Goal: Information Seeking & Learning: Learn about a topic

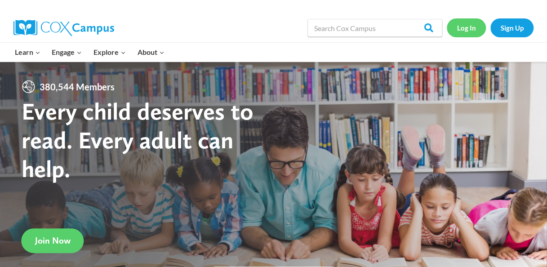
click at [478, 34] on link "Log In" at bounding box center [466, 27] width 39 height 18
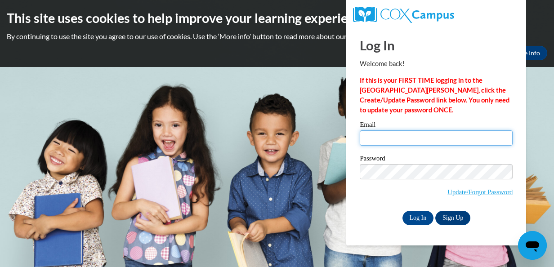
click at [427, 145] on input "Email" at bounding box center [436, 137] width 153 height 15
type input "[EMAIL_ADDRESS][DOMAIN_NAME]"
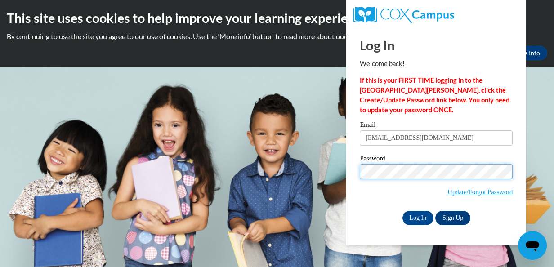
click at [403, 211] on input "Log In" at bounding box center [418, 218] width 31 height 14
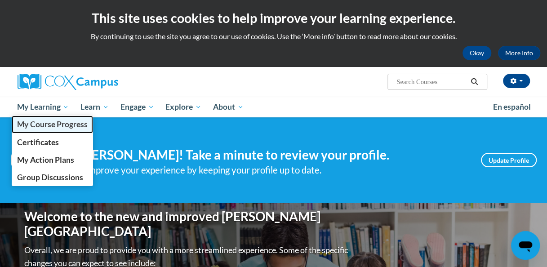
click at [45, 127] on span "My Course Progress" at bounding box center [52, 124] width 70 height 9
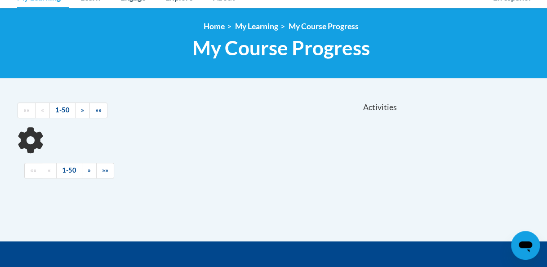
scroll to position [135, 0]
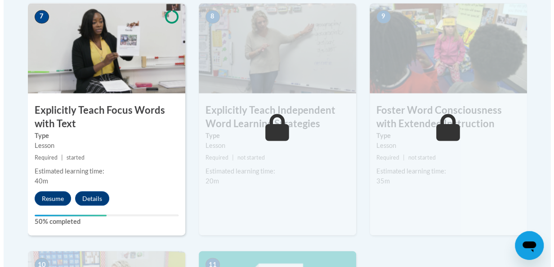
scroll to position [810, 0]
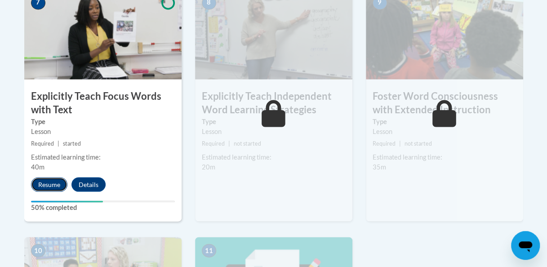
click at [41, 189] on button "Resume" at bounding box center [49, 184] width 36 height 14
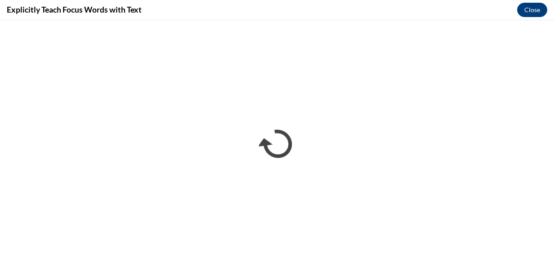
scroll to position [0, 0]
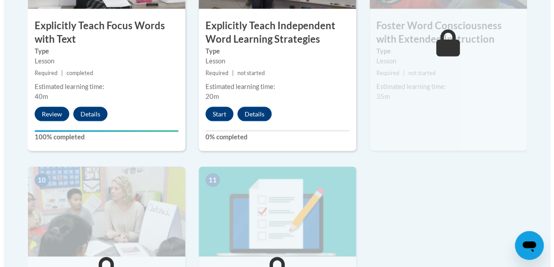
scroll to position [899, 0]
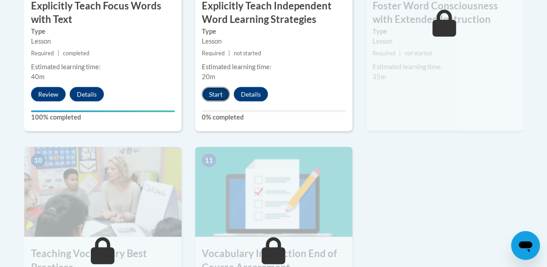
click at [213, 101] on button "Start" at bounding box center [216, 94] width 28 height 14
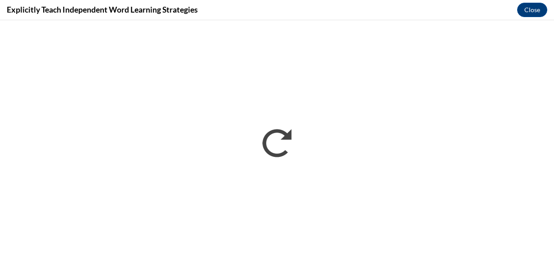
scroll to position [0, 0]
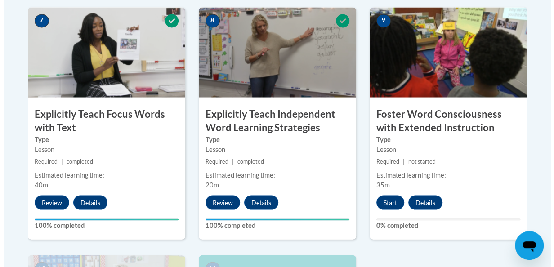
scroll to position [899, 0]
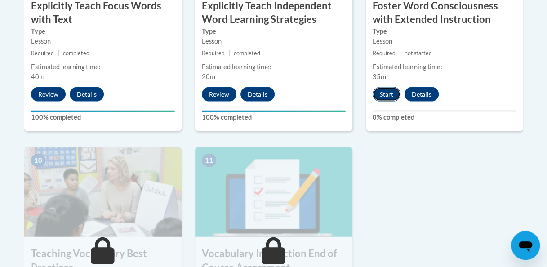
click at [384, 95] on button "Start" at bounding box center [387, 94] width 28 height 14
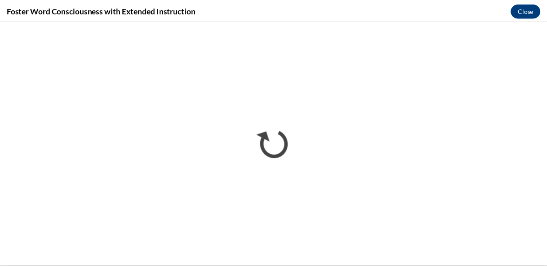
scroll to position [0, 0]
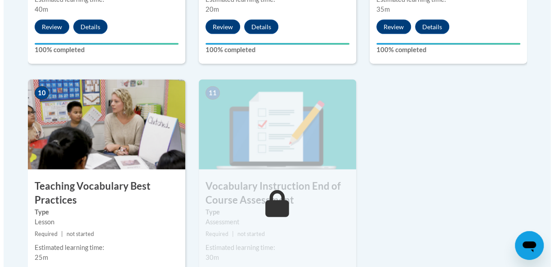
scroll to position [1048, 0]
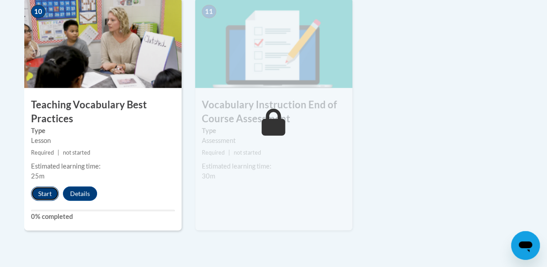
click at [42, 191] on button "Start" at bounding box center [45, 194] width 28 height 14
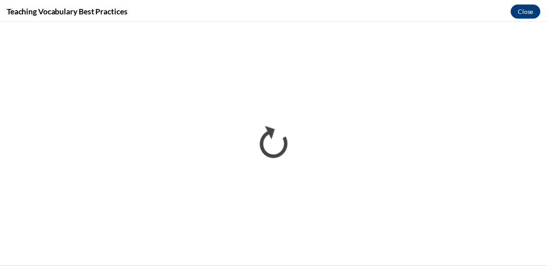
scroll to position [0, 0]
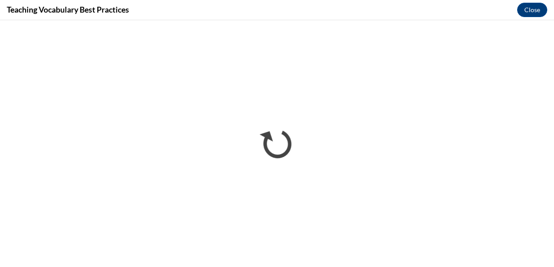
click at [521, 18] on div "Teaching Vocabulary Best Practices Close" at bounding box center [277, 10] width 554 height 20
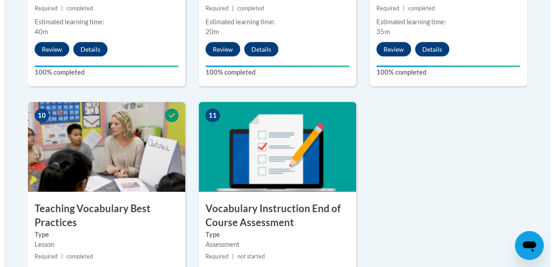
scroll to position [1079, 0]
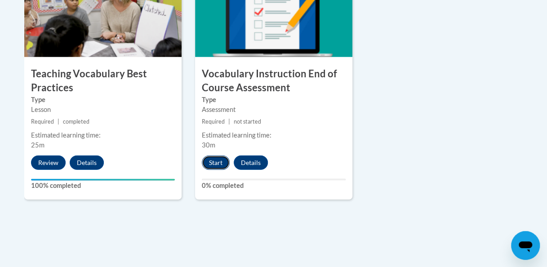
click at [207, 164] on button "Start" at bounding box center [216, 163] width 28 height 14
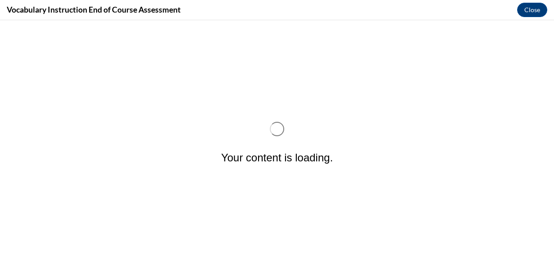
scroll to position [0, 0]
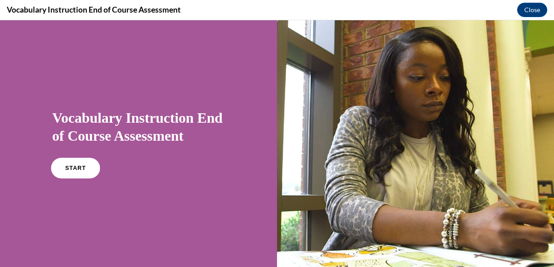
click at [85, 166] on link "START" at bounding box center [75, 168] width 49 height 21
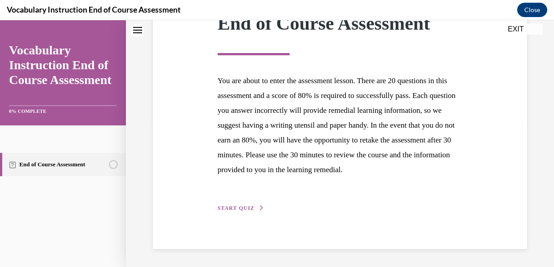
scroll to position [161, 0]
click at [233, 209] on span "START QUIZ" at bounding box center [236, 208] width 37 height 6
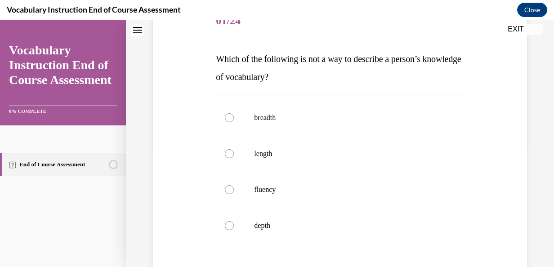
scroll to position [135, 0]
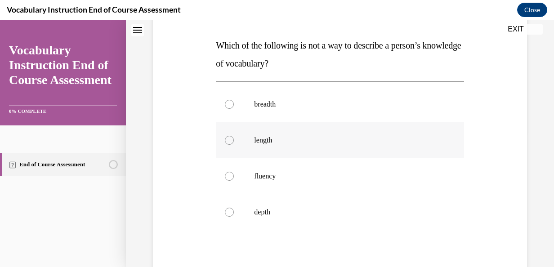
click at [367, 139] on p "length" at bounding box center [347, 140] width 187 height 9
click at [234, 139] on input "length" at bounding box center [229, 140] width 9 height 9
radio input "true"
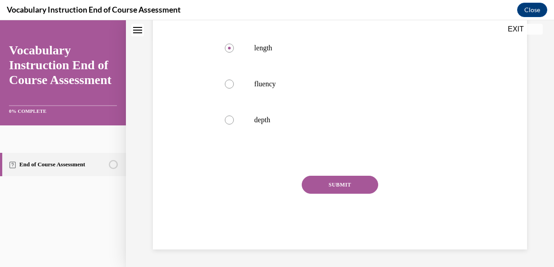
click at [339, 190] on button "SUBMIT" at bounding box center [340, 185] width 76 height 18
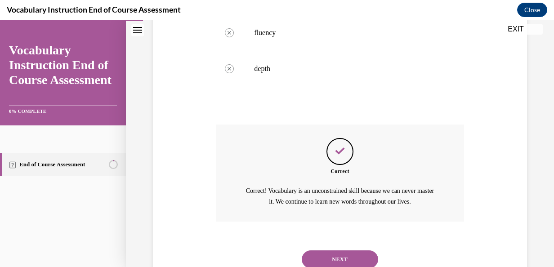
scroll to position [310, 0]
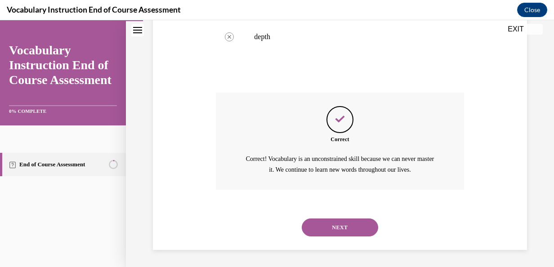
click at [338, 220] on button "NEXT" at bounding box center [340, 228] width 76 height 18
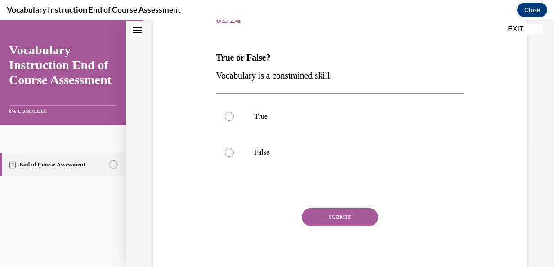
scroll to position [135, 0]
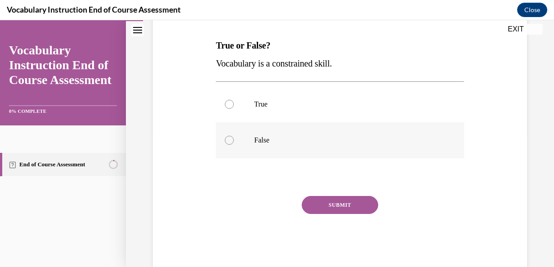
click at [309, 129] on label "False" at bounding box center [340, 140] width 248 height 36
click at [234, 136] on input "False" at bounding box center [229, 140] width 9 height 9
radio input "true"
click at [336, 197] on button "SUBMIT" at bounding box center [340, 205] width 76 height 18
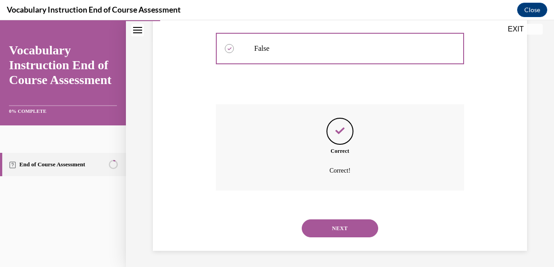
scroll to position [228, 0]
click at [320, 222] on button "NEXT" at bounding box center [340, 227] width 76 height 18
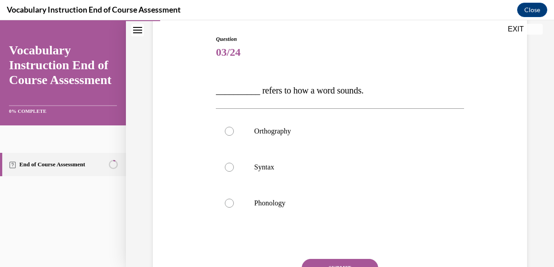
scroll to position [135, 0]
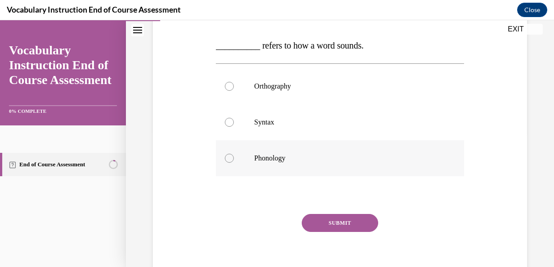
click at [320, 155] on p "Phonology" at bounding box center [347, 158] width 187 height 9
click at [234, 155] on input "Phonology" at bounding box center [229, 158] width 9 height 9
radio input "true"
click at [328, 226] on button "SUBMIT" at bounding box center [340, 223] width 76 height 18
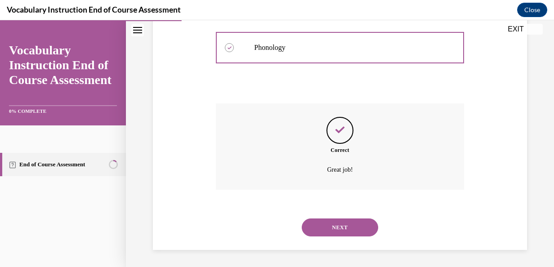
scroll to position [246, 0]
click at [336, 220] on button "NEXT" at bounding box center [340, 227] width 76 height 18
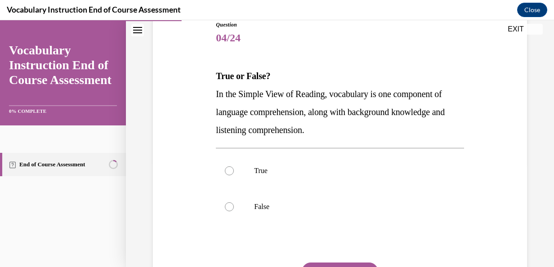
scroll to position [135, 0]
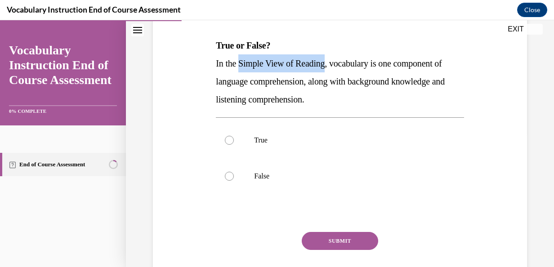
drag, startPoint x: 239, startPoint y: 60, endPoint x: 328, endPoint y: 60, distance: 89.0
click at [328, 60] on span "In the Simple View of Reading, vocabulary is one component of language comprehe…" at bounding box center [330, 81] width 229 height 46
drag, startPoint x: 328, startPoint y: 60, endPoint x: 353, endPoint y: 140, distance: 83.7
click at [353, 140] on p "True" at bounding box center [347, 140] width 187 height 9
click at [234, 140] on input "True" at bounding box center [229, 140] width 9 height 9
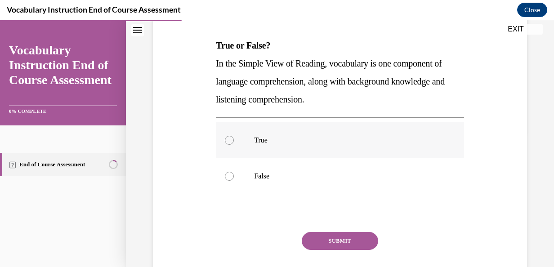
radio input "true"
click at [327, 240] on button "SUBMIT" at bounding box center [340, 241] width 76 height 18
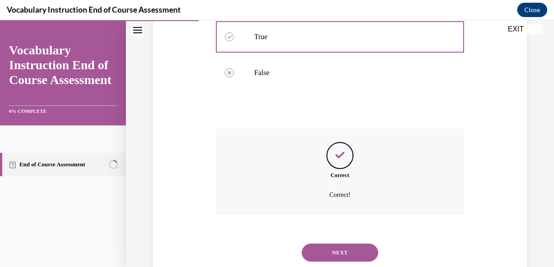
scroll to position [264, 0]
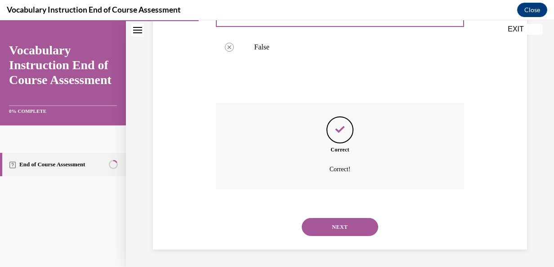
click at [324, 223] on button "NEXT" at bounding box center [340, 227] width 76 height 18
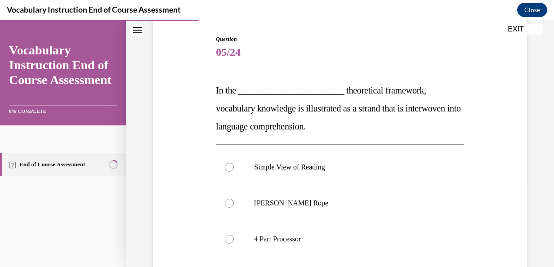
scroll to position [135, 0]
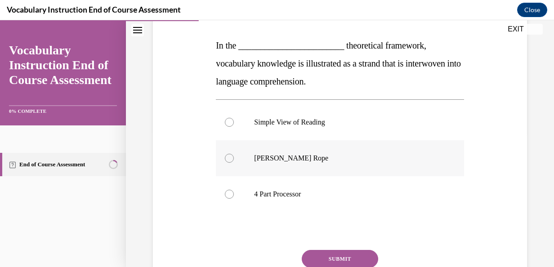
click at [331, 166] on label "Scarborough's Rope" at bounding box center [340, 158] width 248 height 36
click at [234, 163] on input "Scarborough's Rope" at bounding box center [229, 158] width 9 height 9
radio input "true"
click at [330, 257] on button "SUBMIT" at bounding box center [340, 259] width 76 height 18
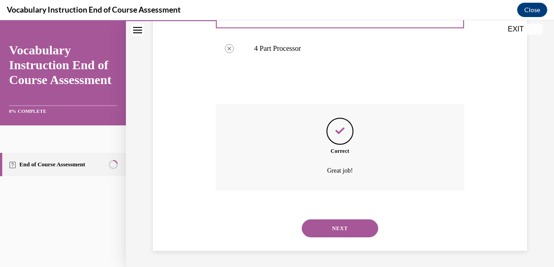
scroll to position [282, 0]
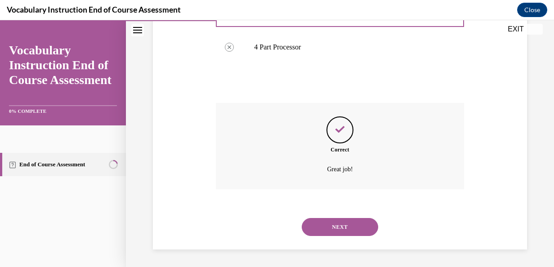
click at [332, 212] on div "NEXT" at bounding box center [340, 227] width 248 height 36
click at [331, 222] on button "NEXT" at bounding box center [340, 227] width 76 height 18
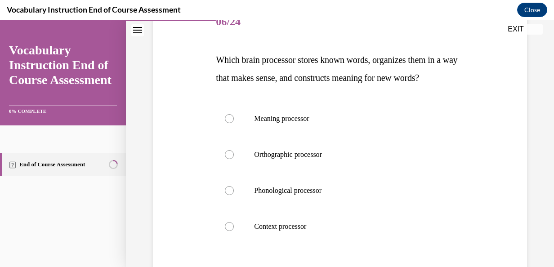
scroll to position [135, 0]
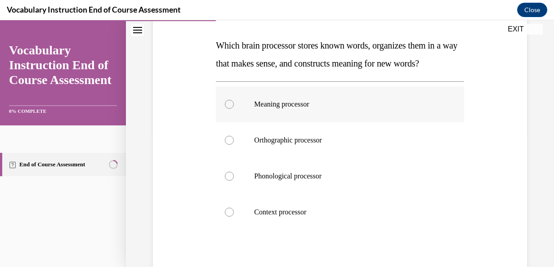
click at [311, 109] on p "Meaning processor" at bounding box center [347, 104] width 187 height 9
click at [234, 109] on input "Meaning processor" at bounding box center [229, 104] width 9 height 9
radio input "true"
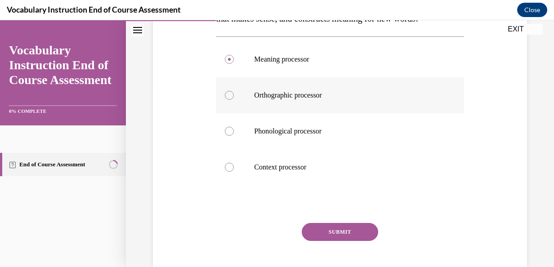
click at [325, 100] on p "Orthographic processor" at bounding box center [347, 95] width 187 height 9
click at [234, 100] on input "Orthographic processor" at bounding box center [229, 95] width 9 height 9
radio input "true"
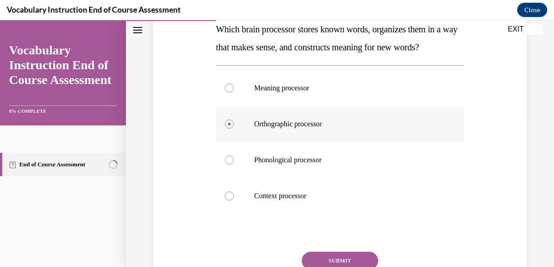
scroll to position [180, 0]
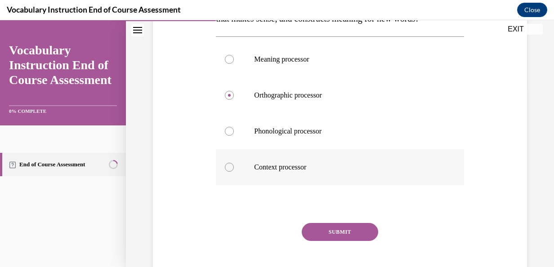
click at [319, 176] on label "Context processor" at bounding box center [340, 167] width 248 height 36
click at [234, 172] on input "Context processor" at bounding box center [229, 167] width 9 height 9
radio input "true"
click at [318, 241] on button "SUBMIT" at bounding box center [340, 232] width 76 height 18
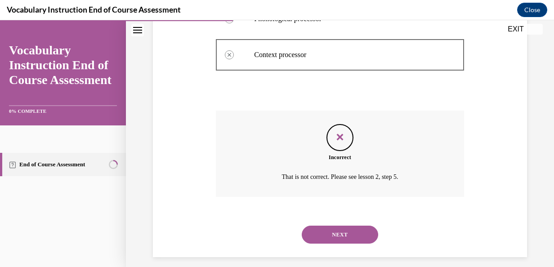
scroll to position [318, 0]
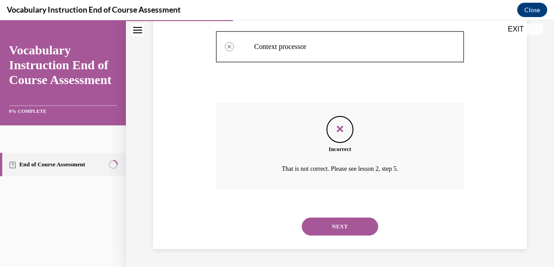
click at [326, 221] on button "NEXT" at bounding box center [340, 227] width 76 height 18
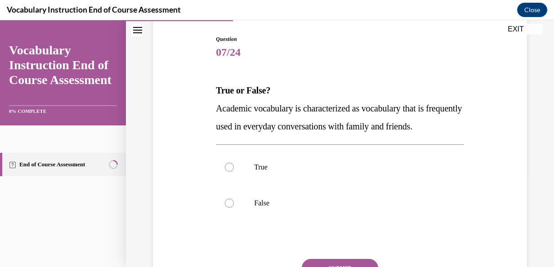
scroll to position [135, 0]
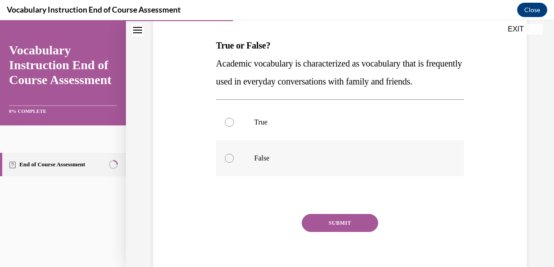
click at [275, 163] on p "False" at bounding box center [347, 158] width 187 height 9
click at [234, 163] on input "False" at bounding box center [229, 158] width 9 height 9
radio input "true"
click at [356, 232] on button "SUBMIT" at bounding box center [340, 223] width 76 height 18
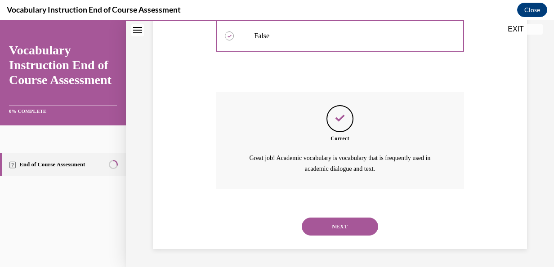
scroll to position [274, 0]
click at [337, 222] on button "NEXT" at bounding box center [340, 227] width 76 height 18
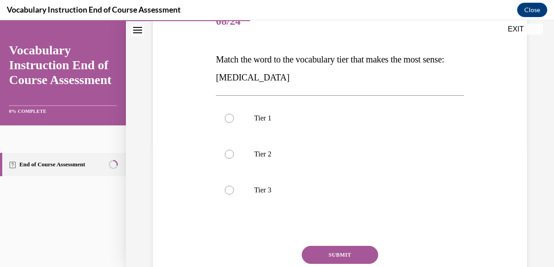
scroll to position [135, 0]
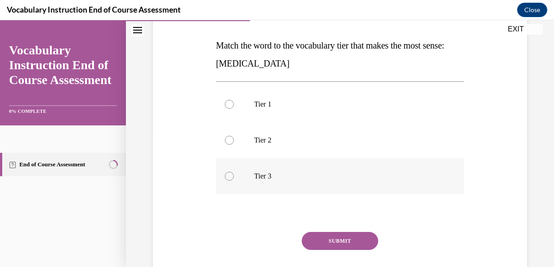
click at [292, 162] on label "Tier 3" at bounding box center [340, 176] width 248 height 36
click at [234, 172] on input "Tier 3" at bounding box center [229, 176] width 9 height 9
radio input "true"
click at [321, 238] on button "SUBMIT" at bounding box center [340, 241] width 76 height 18
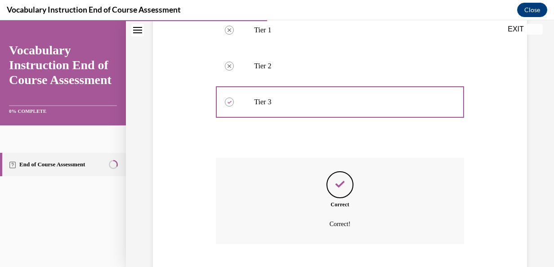
scroll to position [264, 0]
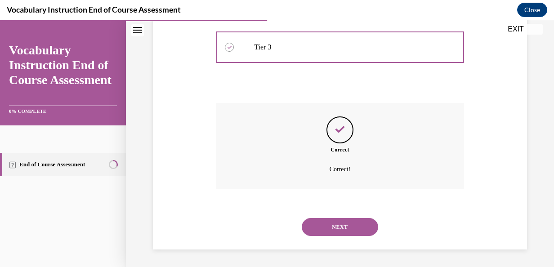
click at [326, 227] on button "NEXT" at bounding box center [340, 227] width 76 height 18
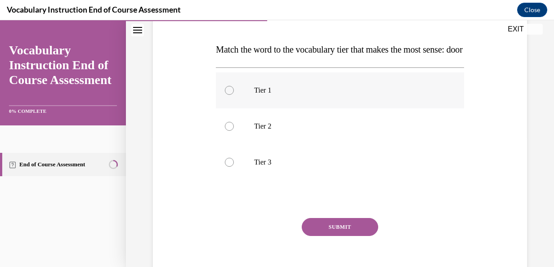
scroll to position [135, 0]
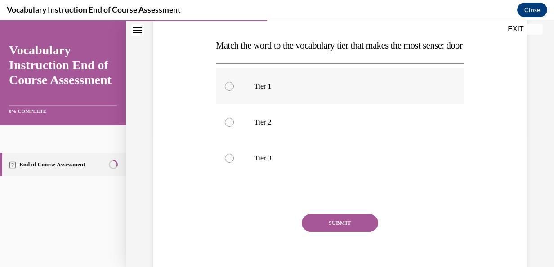
click at [324, 104] on label "Tier 1" at bounding box center [340, 86] width 248 height 36
click at [234, 91] on input "Tier 1" at bounding box center [229, 86] width 9 height 9
radio input "true"
click at [347, 232] on button "SUBMIT" at bounding box center [340, 223] width 76 height 18
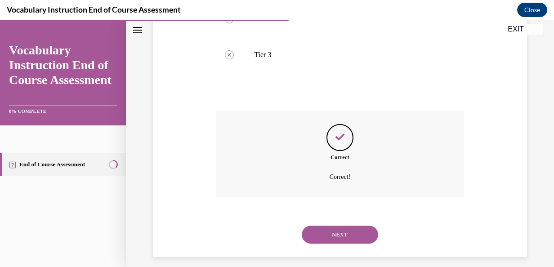
scroll to position [264, 0]
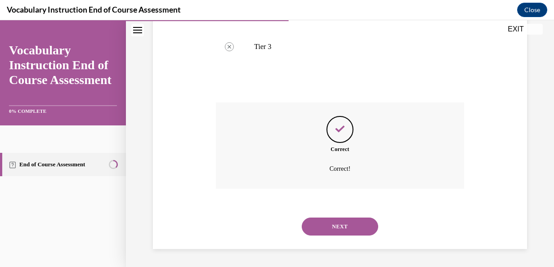
click at [340, 221] on button "NEXT" at bounding box center [340, 227] width 76 height 18
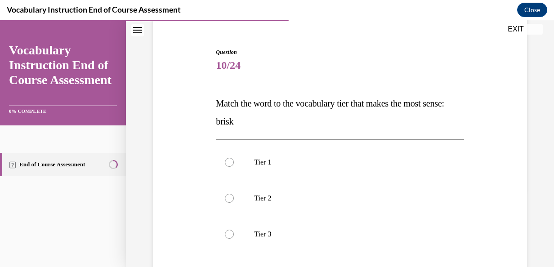
scroll to position [90, 0]
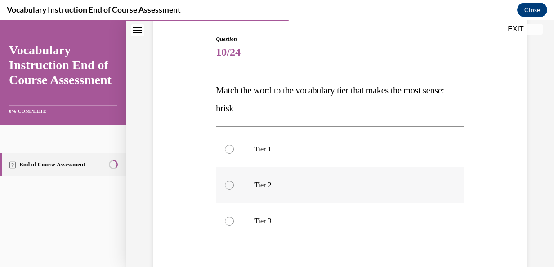
click at [335, 183] on p "Tier 2" at bounding box center [347, 185] width 187 height 9
click at [234, 183] on input "Tier 2" at bounding box center [229, 185] width 9 height 9
radio input "true"
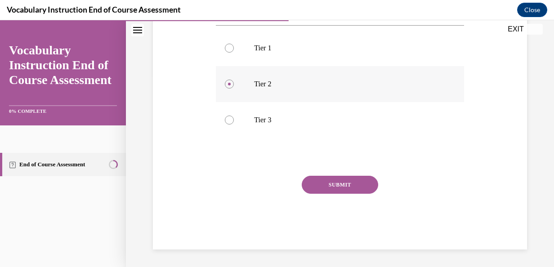
click at [335, 183] on button "SUBMIT" at bounding box center [340, 185] width 76 height 18
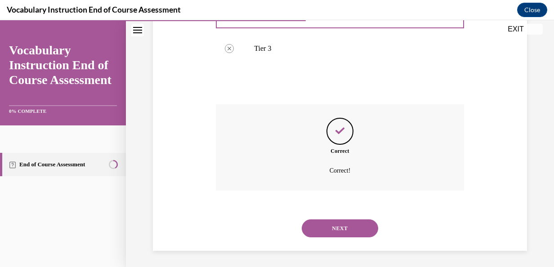
scroll to position [264, 0]
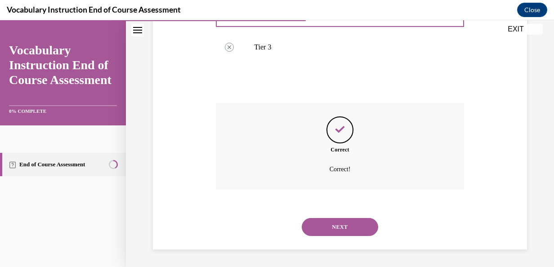
click at [341, 223] on button "NEXT" at bounding box center [340, 227] width 76 height 18
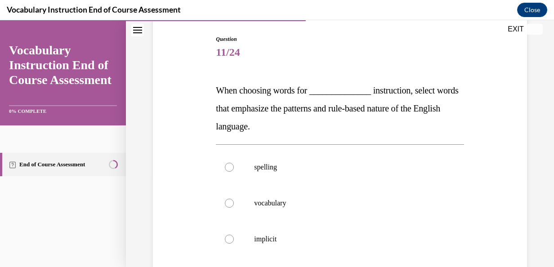
scroll to position [135, 0]
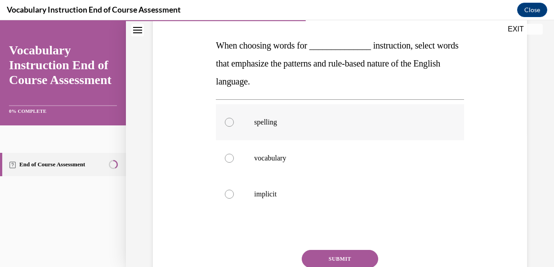
click at [295, 125] on p "spelling" at bounding box center [347, 122] width 187 height 9
click at [234, 125] on input "spelling" at bounding box center [229, 122] width 9 height 9
radio input "true"
click at [353, 258] on button "SUBMIT" at bounding box center [340, 259] width 76 height 18
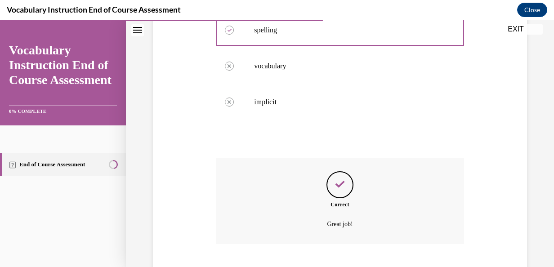
scroll to position [282, 0]
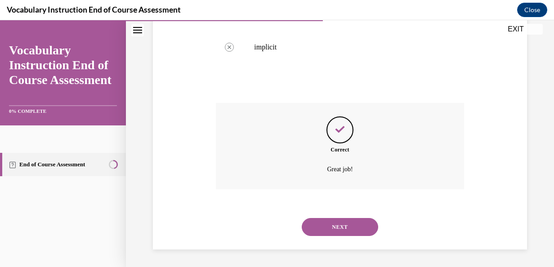
click at [337, 233] on button "NEXT" at bounding box center [340, 227] width 76 height 18
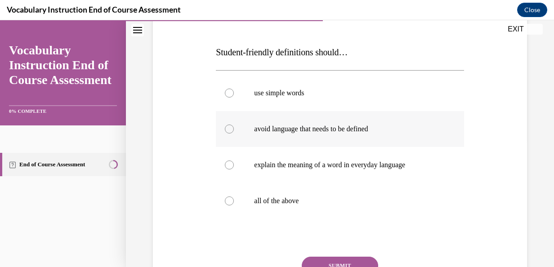
scroll to position [180, 0]
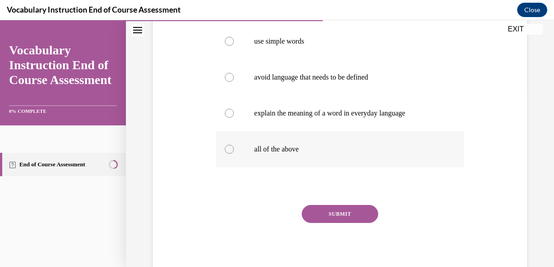
click at [337, 150] on p "all of the above" at bounding box center [347, 149] width 187 height 9
click at [234, 150] on input "all of the above" at bounding box center [229, 149] width 9 height 9
radio input "true"
click at [336, 215] on button "SUBMIT" at bounding box center [340, 214] width 76 height 18
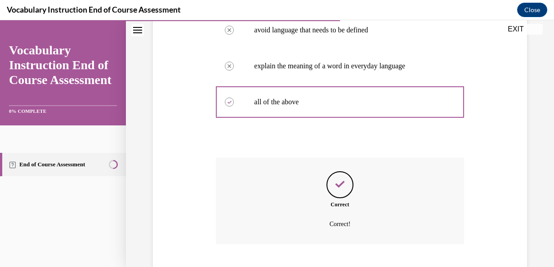
scroll to position [282, 0]
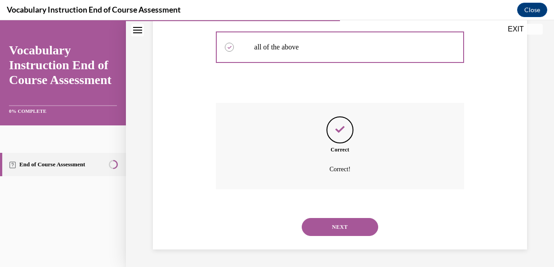
click at [334, 221] on button "NEXT" at bounding box center [340, 227] width 76 height 18
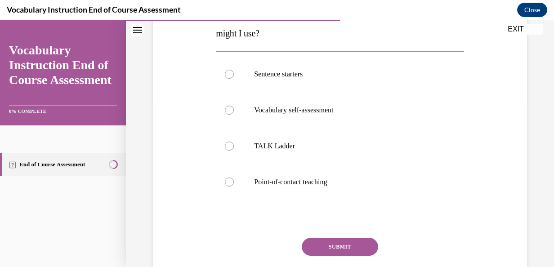
scroll to position [120, 0]
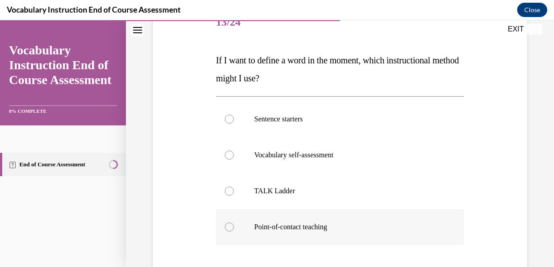
click at [327, 225] on p "Point-of-contact teaching" at bounding box center [347, 227] width 187 height 9
click at [234, 225] on input "Point-of-contact teaching" at bounding box center [229, 227] width 9 height 9
radio input "true"
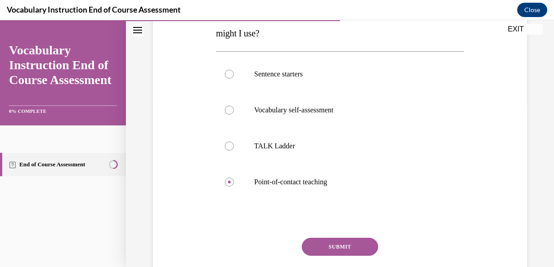
click at [327, 245] on button "SUBMIT" at bounding box center [340, 247] width 76 height 18
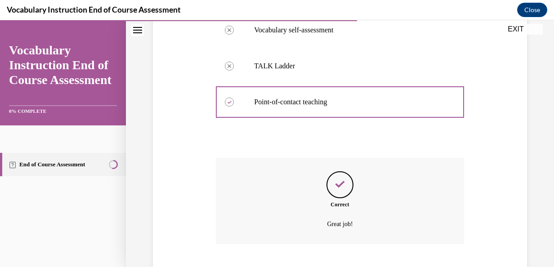
scroll to position [300, 0]
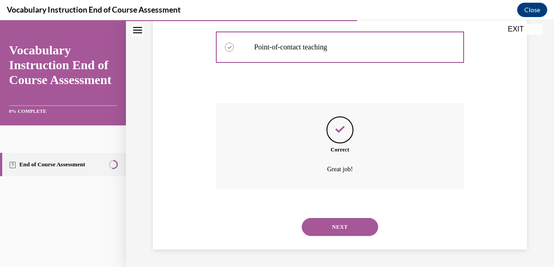
click at [328, 230] on button "NEXT" at bounding box center [340, 227] width 76 height 18
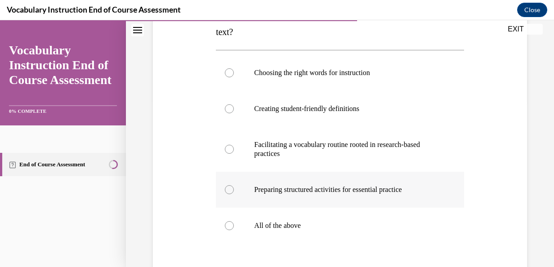
scroll to position [180, 0]
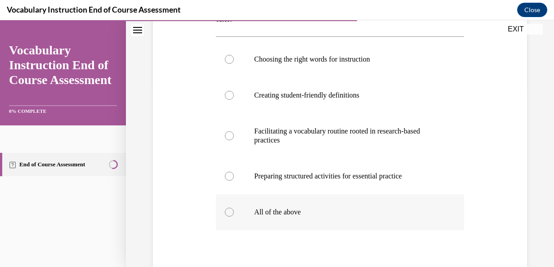
click at [319, 217] on label "All of the above" at bounding box center [340, 212] width 248 height 36
click at [234, 217] on input "All of the above" at bounding box center [229, 212] width 9 height 9
radio input "true"
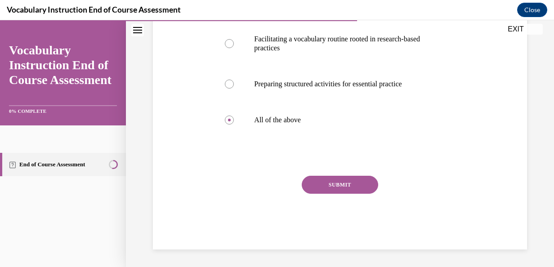
click at [331, 185] on button "SUBMIT" at bounding box center [340, 185] width 76 height 18
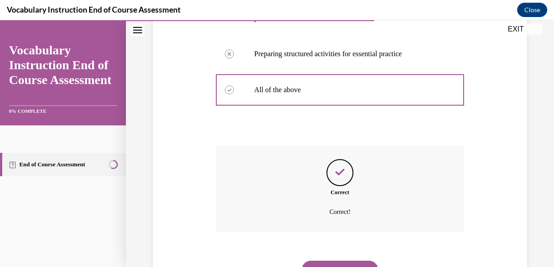
scroll to position [345, 0]
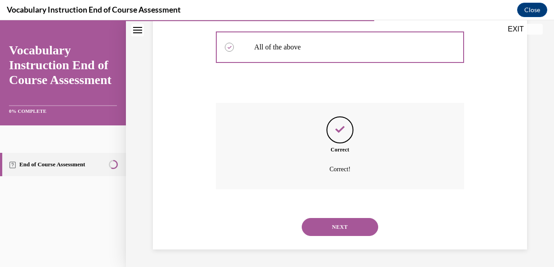
click at [330, 221] on button "NEXT" at bounding box center [340, 227] width 76 height 18
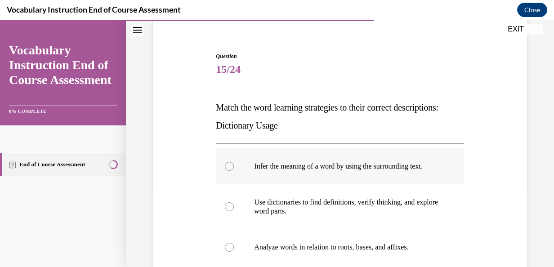
scroll to position [135, 0]
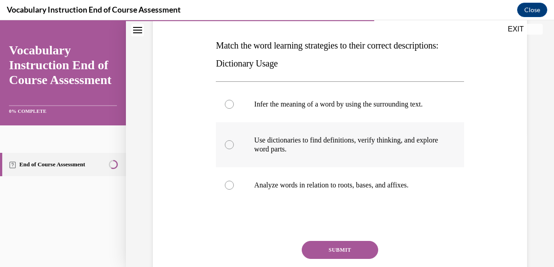
click at [306, 154] on p "Use dictionaries to find definitions, verify thinking, and explore word parts." at bounding box center [347, 145] width 187 height 18
click at [234, 149] on input "Use dictionaries to find definitions, verify thinking, and explore word parts." at bounding box center [229, 144] width 9 height 9
radio input "true"
click at [348, 256] on button "SUBMIT" at bounding box center [340, 250] width 76 height 18
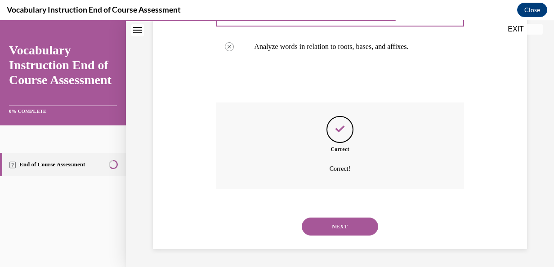
scroll to position [282, 0]
click at [344, 232] on button "NEXT" at bounding box center [340, 227] width 76 height 18
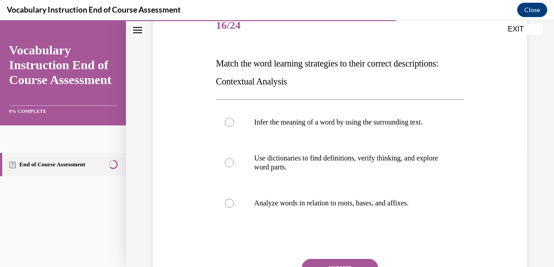
scroll to position [135, 0]
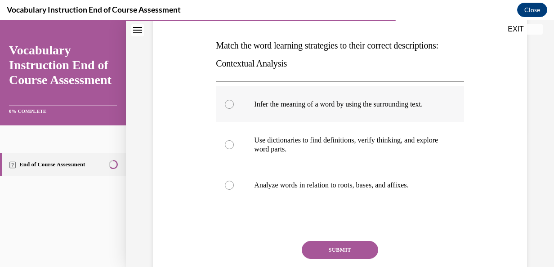
click at [340, 122] on label "Infer the meaning of a word by using the surrounding text." at bounding box center [340, 104] width 248 height 36
click at [234, 109] on input "Infer the meaning of a word by using the surrounding text." at bounding box center [229, 104] width 9 height 9
radio input "true"
click at [335, 259] on button "SUBMIT" at bounding box center [340, 250] width 76 height 18
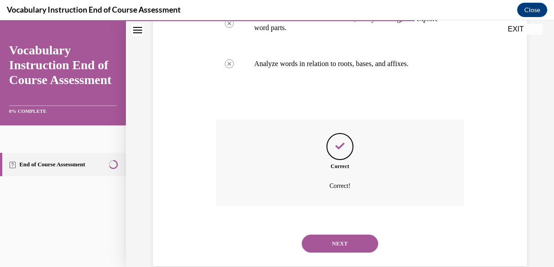
scroll to position [282, 0]
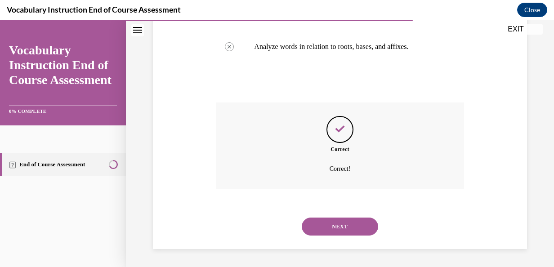
click at [335, 227] on button "NEXT" at bounding box center [340, 227] width 76 height 18
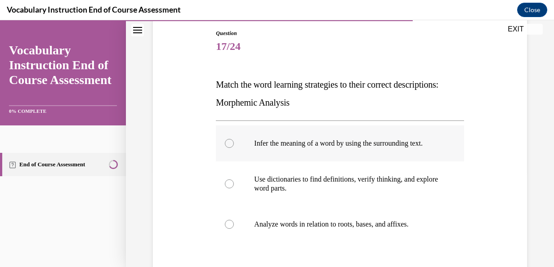
scroll to position [135, 0]
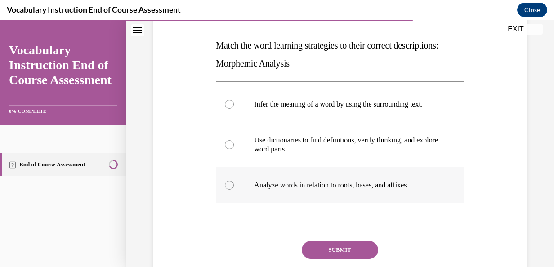
click at [323, 190] on p "Analyze words in relation to roots, bases, and affixes." at bounding box center [347, 185] width 187 height 9
click at [234, 190] on input "Analyze words in relation to roots, bases, and affixes." at bounding box center [229, 185] width 9 height 9
radio input "true"
click at [331, 252] on button "SUBMIT" at bounding box center [340, 250] width 76 height 18
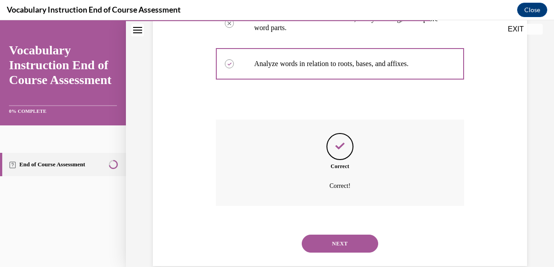
scroll to position [282, 0]
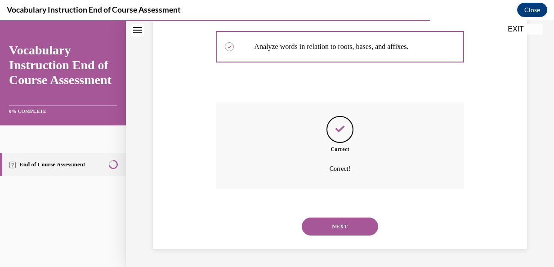
click at [331, 223] on button "NEXT" at bounding box center [340, 227] width 76 height 18
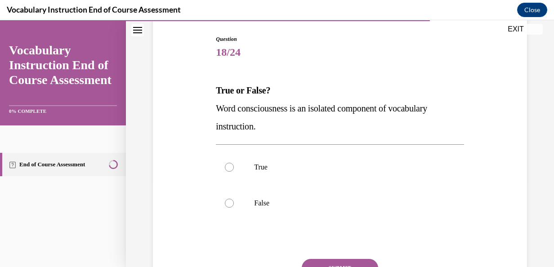
scroll to position [135, 0]
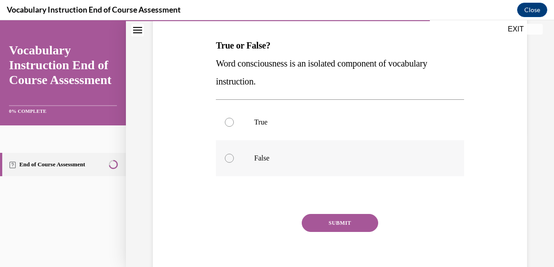
click at [326, 155] on p "False" at bounding box center [347, 158] width 187 height 9
click at [234, 155] on input "False" at bounding box center [229, 158] width 9 height 9
radio input "true"
click at [330, 212] on div "Question 18/24 True or False? Word consciousness is an isolated component of vo…" at bounding box center [340, 139] width 248 height 298
click at [330, 223] on button "SUBMIT" at bounding box center [340, 223] width 76 height 18
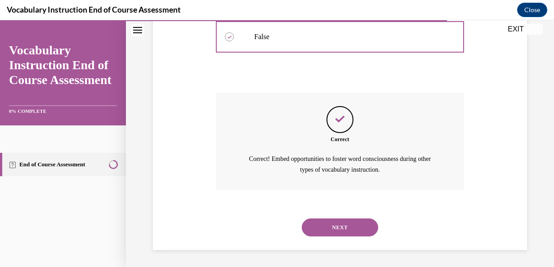
scroll to position [256, 0]
click at [329, 219] on button "NEXT" at bounding box center [340, 228] width 76 height 18
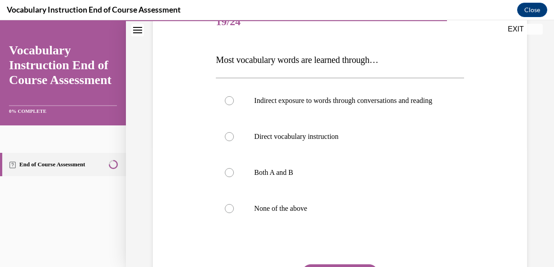
scroll to position [135, 0]
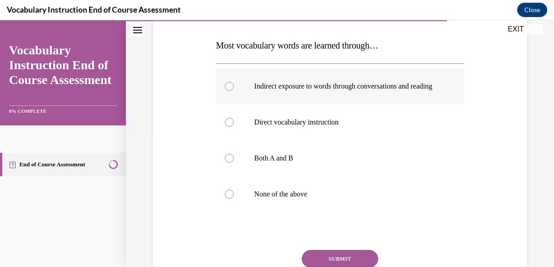
click at [333, 91] on p "Indirect exposure to words through conversations and reading" at bounding box center [347, 86] width 187 height 9
click at [234, 91] on input "Indirect exposure to words through conversations and reading" at bounding box center [229, 86] width 9 height 9
radio input "true"
click at [297, 176] on label "Both A and B" at bounding box center [340, 158] width 248 height 36
click at [234, 163] on input "Both A and B" at bounding box center [229, 158] width 9 height 9
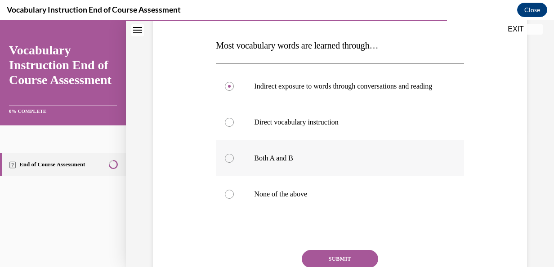
radio input "true"
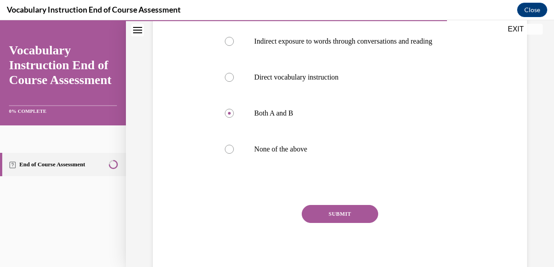
click at [329, 216] on button "SUBMIT" at bounding box center [340, 214] width 76 height 18
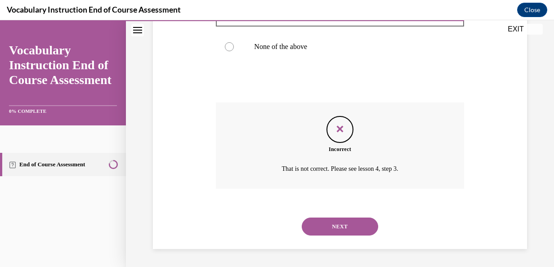
scroll to position [291, 0]
click at [335, 230] on button "NEXT" at bounding box center [340, 227] width 76 height 18
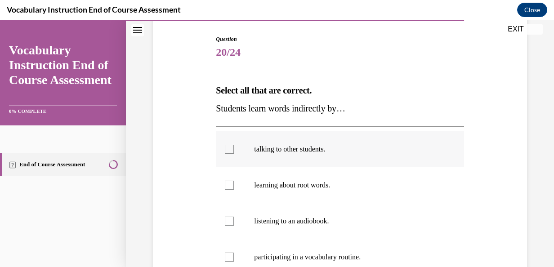
scroll to position [135, 0]
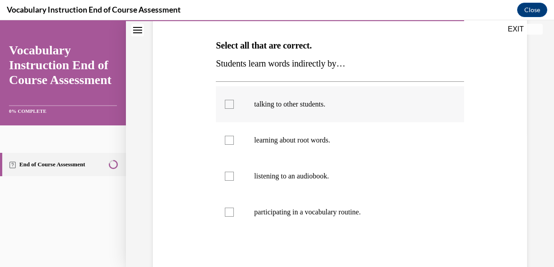
click at [336, 108] on p "talking to other students." at bounding box center [347, 104] width 187 height 9
click at [234, 108] on input "talking to other students." at bounding box center [229, 104] width 9 height 9
checkbox input "true"
click at [328, 139] on p "learning about root words." at bounding box center [347, 140] width 187 height 9
click at [234, 139] on input "learning about root words." at bounding box center [229, 140] width 9 height 9
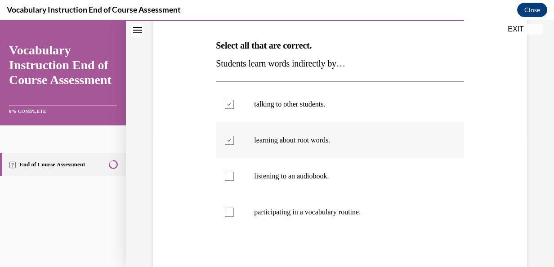
click at [328, 139] on p "learning about root words." at bounding box center [347, 140] width 187 height 9
click at [234, 139] on input "learning about root words." at bounding box center [229, 140] width 9 height 9
checkbox input "false"
click at [327, 180] on p "listening to an audiobook." at bounding box center [347, 176] width 187 height 9
click at [234, 180] on input "listening to an audiobook." at bounding box center [229, 176] width 9 height 9
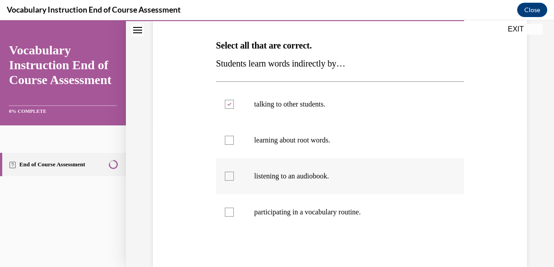
checkbox input "true"
click at [312, 217] on label "participating in a vocabulary routine." at bounding box center [340, 212] width 248 height 36
click at [234, 217] on input "participating in a vocabulary routine." at bounding box center [229, 212] width 9 height 9
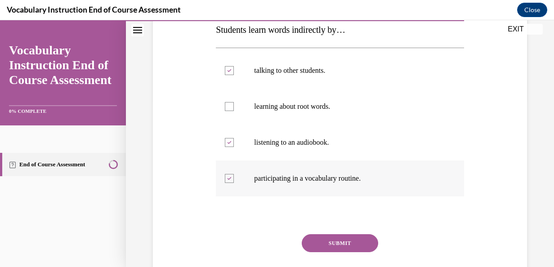
scroll to position [180, 0]
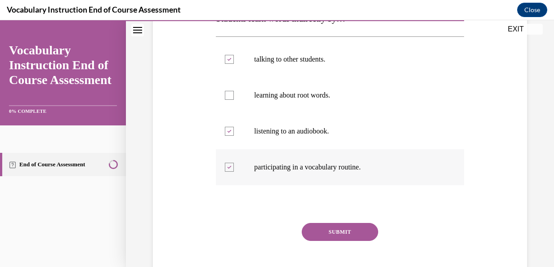
click at [328, 157] on label "participating in a vocabulary routine." at bounding box center [340, 167] width 248 height 36
click at [234, 163] on input "participating in a vocabulary routine." at bounding box center [229, 167] width 9 height 9
checkbox input "false"
click at [340, 228] on button "SUBMIT" at bounding box center [340, 232] width 76 height 18
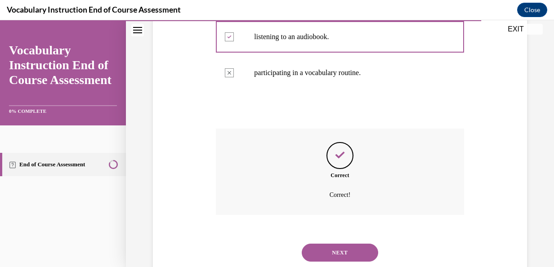
scroll to position [300, 0]
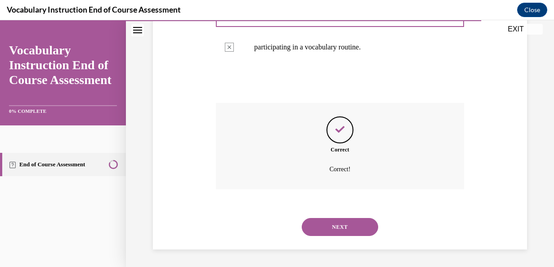
click at [340, 228] on button "NEXT" at bounding box center [340, 227] width 76 height 18
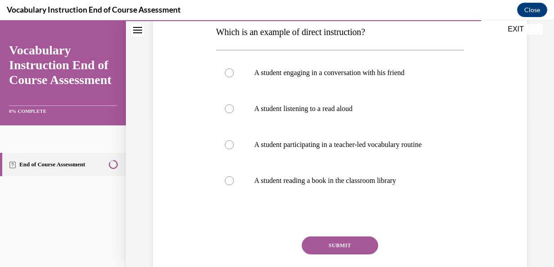
scroll to position [135, 0]
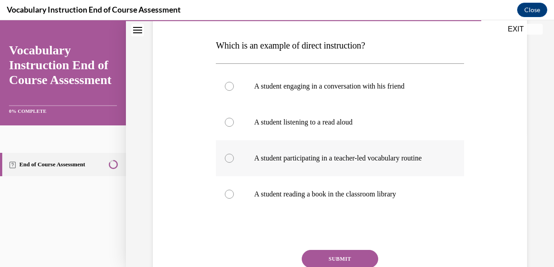
click at [308, 158] on p "A student participating in a teacher-led vocabulary routine" at bounding box center [347, 158] width 187 height 9
click at [234, 158] on input "A student participating in a teacher-led vocabulary routine" at bounding box center [229, 158] width 9 height 9
radio input "true"
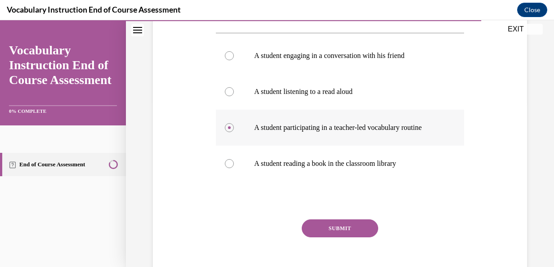
scroll to position [180, 0]
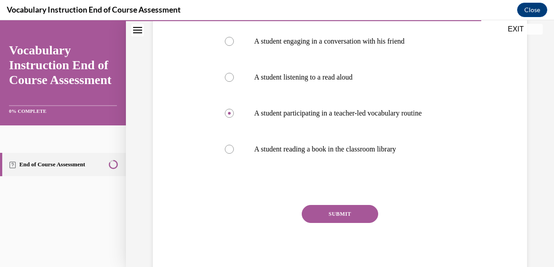
click at [331, 219] on button "SUBMIT" at bounding box center [340, 214] width 76 height 18
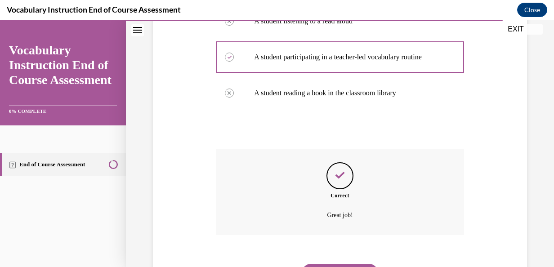
scroll to position [291, 0]
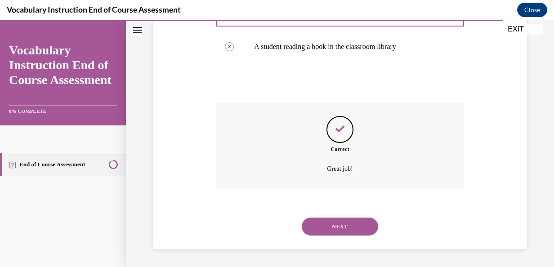
click at [330, 220] on button "NEXT" at bounding box center [340, 227] width 76 height 18
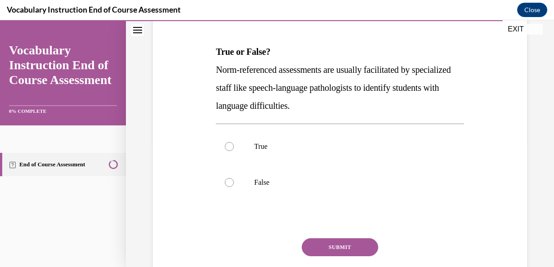
scroll to position [135, 0]
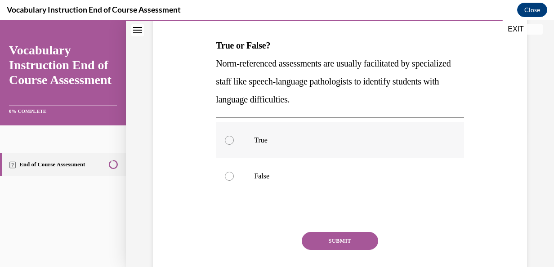
click at [293, 138] on p "True" at bounding box center [347, 140] width 187 height 9
click at [234, 138] on input "True" at bounding box center [229, 140] width 9 height 9
radio input "true"
click at [267, 167] on label "False" at bounding box center [340, 176] width 248 height 36
click at [234, 172] on input "False" at bounding box center [229, 176] width 9 height 9
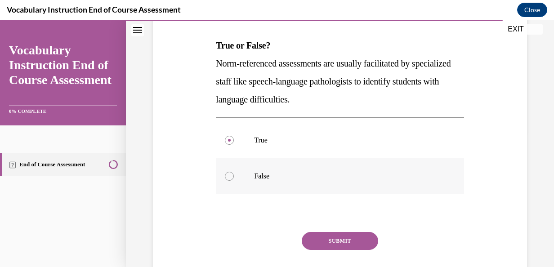
radio input "true"
click at [323, 242] on button "SUBMIT" at bounding box center [340, 241] width 76 height 18
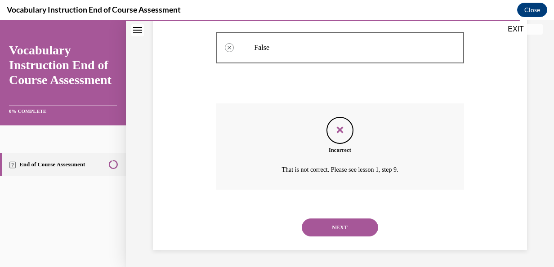
scroll to position [264, 0]
click at [333, 220] on button "NEXT" at bounding box center [340, 227] width 76 height 18
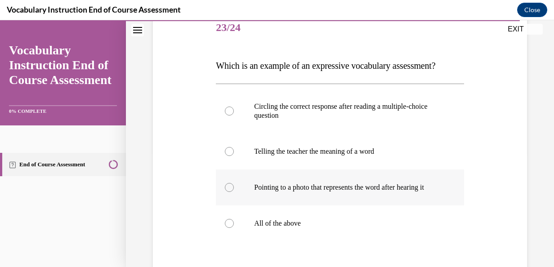
scroll to position [135, 0]
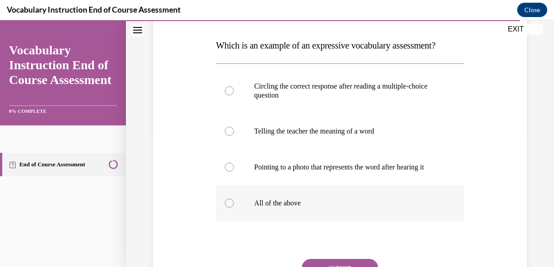
drag, startPoint x: 324, startPoint y: 204, endPoint x: 293, endPoint y: 197, distance: 31.4
click at [324, 204] on label "All of the above" at bounding box center [340, 203] width 248 height 36
click at [234, 204] on input "All of the above" at bounding box center [229, 203] width 9 height 9
radio input "true"
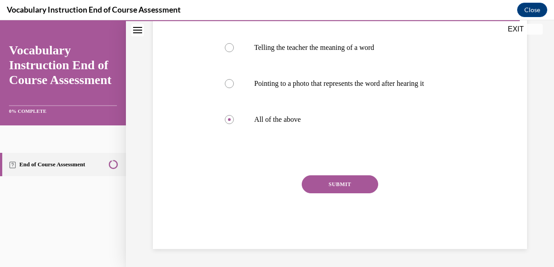
click at [337, 185] on button "SUBMIT" at bounding box center [340, 184] width 76 height 18
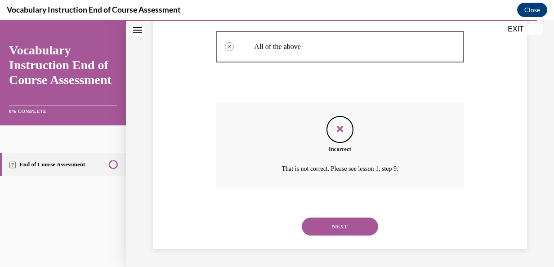
scroll to position [300, 0]
click at [335, 223] on button "NEXT" at bounding box center [340, 227] width 76 height 18
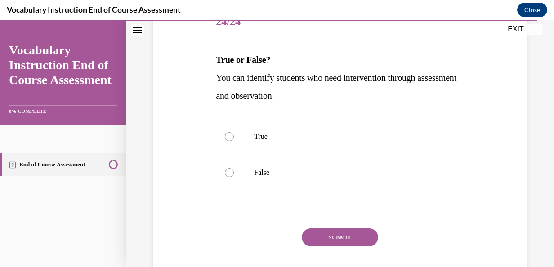
scroll to position [135, 0]
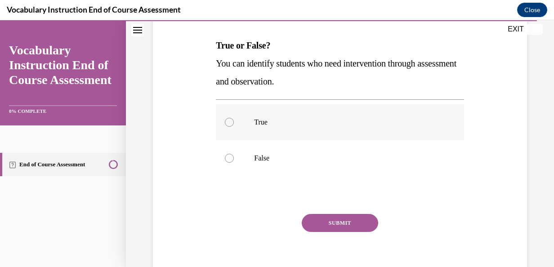
click at [300, 116] on label "True" at bounding box center [340, 122] width 248 height 36
click at [234, 118] on input "True" at bounding box center [229, 122] width 9 height 9
radio input "true"
click at [329, 221] on button "SUBMIT" at bounding box center [340, 223] width 76 height 18
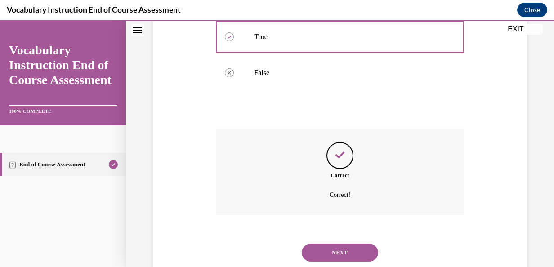
scroll to position [246, 0]
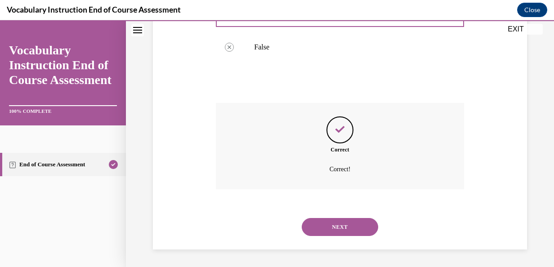
click at [328, 223] on button "NEXT" at bounding box center [340, 227] width 76 height 18
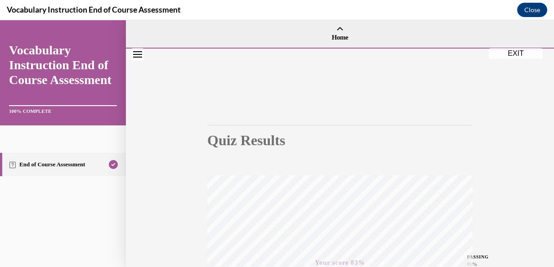
scroll to position [214, 0]
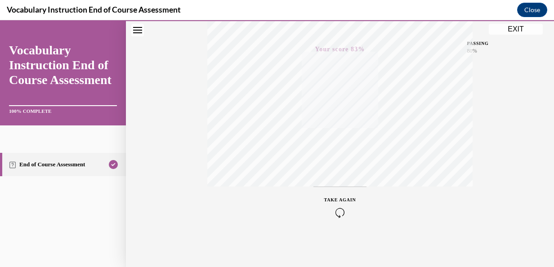
click at [503, 30] on button "EXIT" at bounding box center [516, 29] width 54 height 11
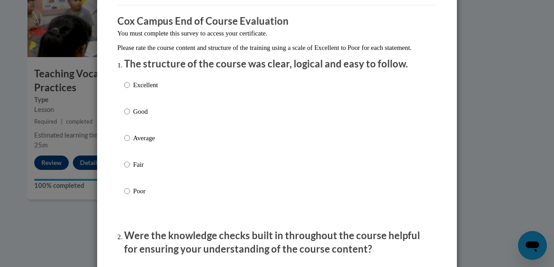
scroll to position [135, 0]
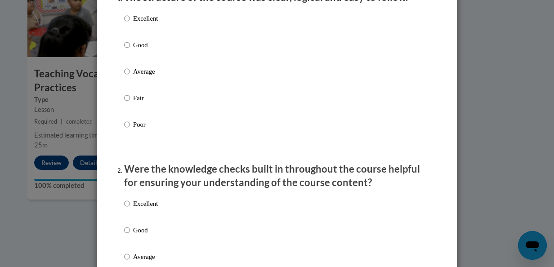
click at [138, 50] on p "Good" at bounding box center [145, 45] width 25 height 10
click at [130, 50] on input "Good" at bounding box center [127, 45] width 6 height 10
radio input "true"
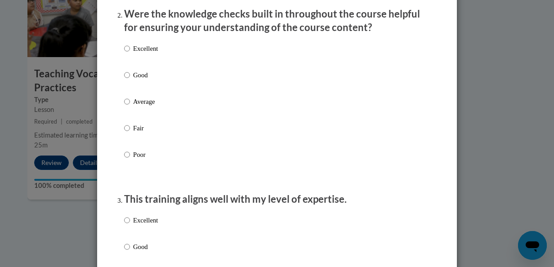
scroll to position [270, 0]
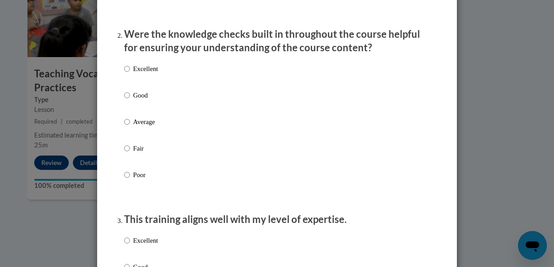
click at [138, 100] on p "Good" at bounding box center [145, 95] width 25 height 10
click at [130, 100] on input "Good" at bounding box center [127, 95] width 6 height 10
radio input "true"
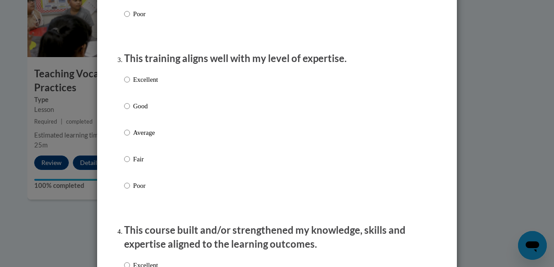
scroll to position [450, 0]
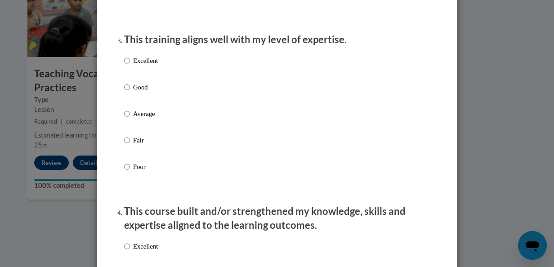
click at [135, 119] on p "Average" at bounding box center [145, 114] width 25 height 10
click at [130, 119] on input "Average" at bounding box center [127, 114] width 6 height 10
radio input "true"
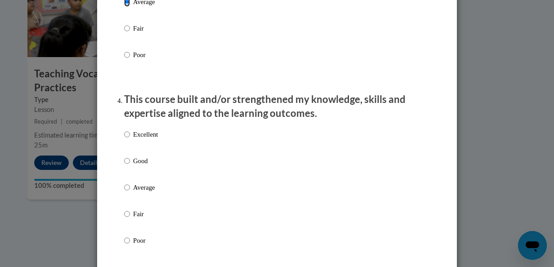
scroll to position [630, 0]
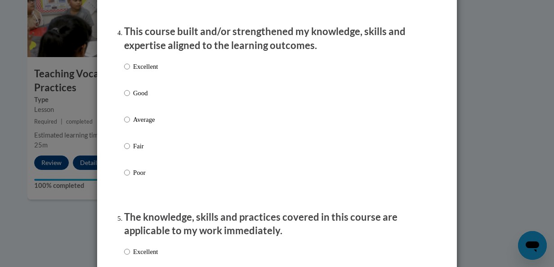
click at [129, 105] on label "Good" at bounding box center [141, 100] width 34 height 24
click at [129, 98] on input "Good" at bounding box center [127, 93] width 6 height 10
radio input "true"
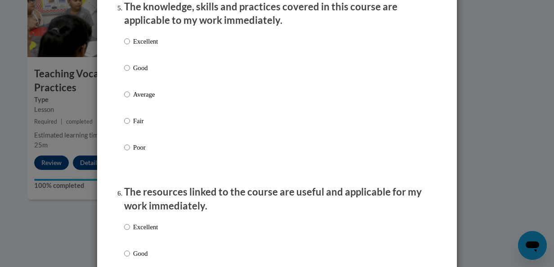
scroll to position [854, 0]
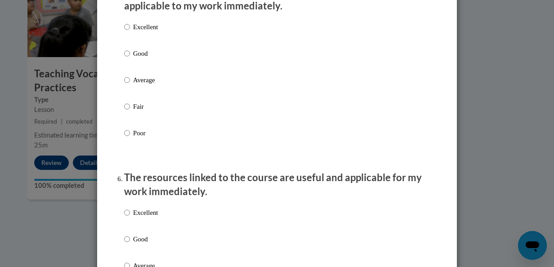
click at [143, 85] on p "Average" at bounding box center [145, 80] width 25 height 10
click at [130, 85] on input "Average" at bounding box center [127, 80] width 6 height 10
radio input "true"
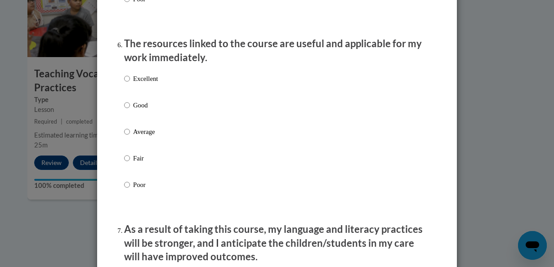
scroll to position [989, 0]
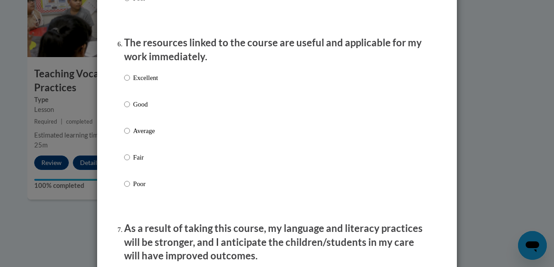
click at [139, 123] on label "Good" at bounding box center [141, 111] width 34 height 24
click at [130, 109] on input "Good" at bounding box center [127, 104] width 6 height 10
radio input "true"
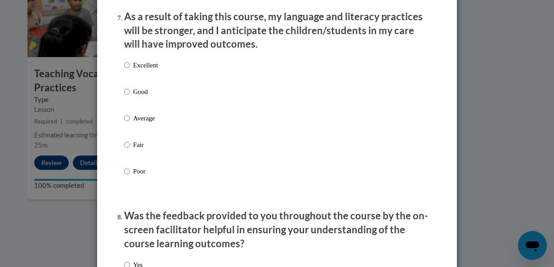
scroll to position [1214, 0]
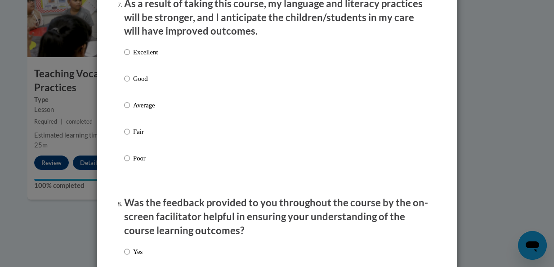
click at [137, 84] on p "Good" at bounding box center [145, 79] width 25 height 10
click at [130, 84] on input "Good" at bounding box center [127, 79] width 6 height 10
radio input "true"
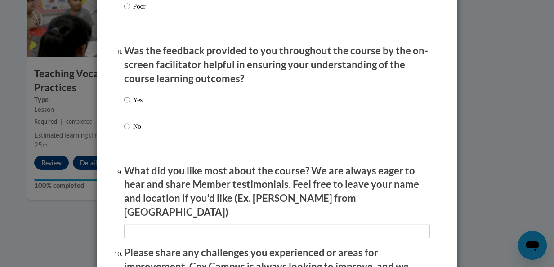
scroll to position [1394, 0]
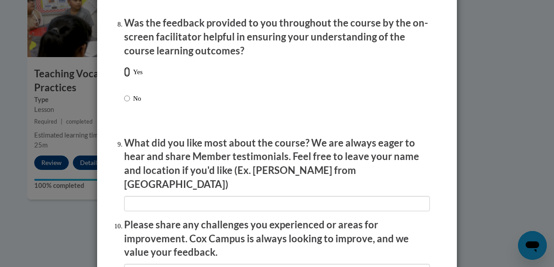
click at [124, 77] on input "Yes" at bounding box center [127, 72] width 6 height 10
radio input "true"
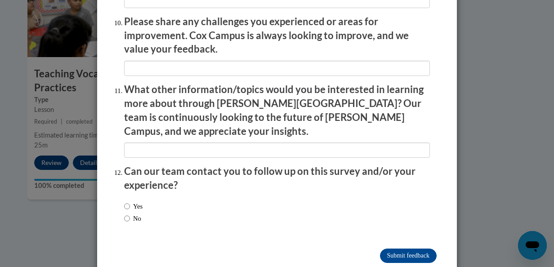
scroll to position [1603, 0]
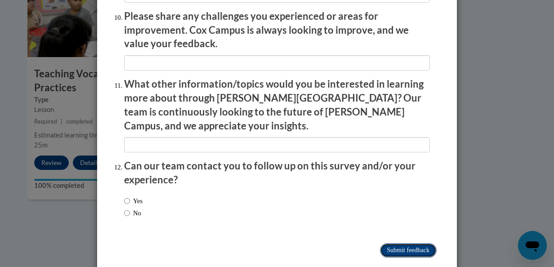
click at [398, 243] on input "Submit feedback" at bounding box center [408, 250] width 57 height 14
